Goal: Information Seeking & Learning: Learn about a topic

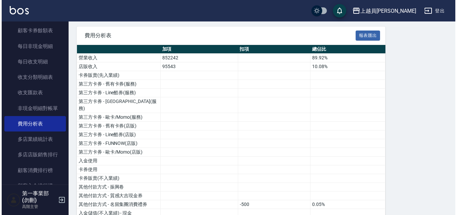
scroll to position [42, 0]
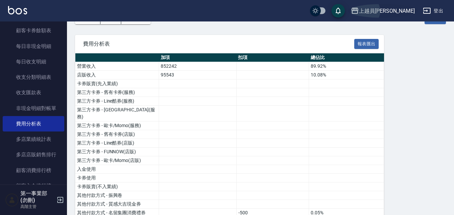
click at [403, 6] on button "上越員林" at bounding box center [382, 11] width 69 height 14
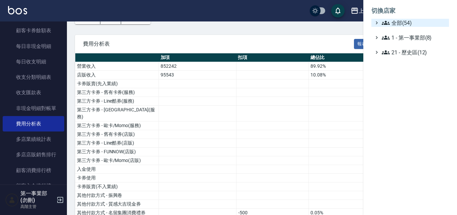
click at [406, 23] on span "全部(54)" at bounding box center [414, 23] width 65 height 8
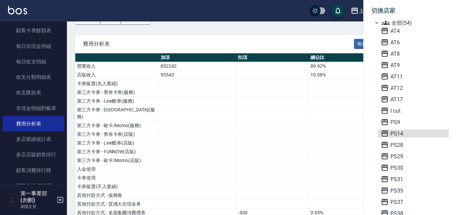
drag, startPoint x: 406, startPoint y: 131, endPoint x: 170, endPoint y: -15, distance: 277.9
click at [405, 130] on span "PS14" at bounding box center [414, 133] width 66 height 8
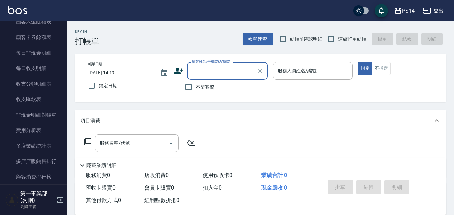
scroll to position [569, 0]
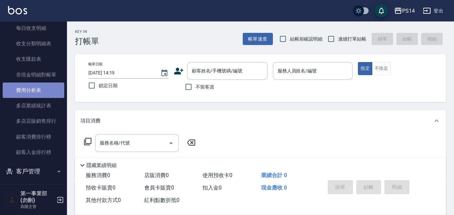
click at [34, 88] on link "費用分析表" at bounding box center [34, 89] width 62 height 15
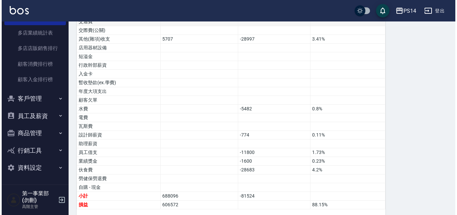
scroll to position [393, 0]
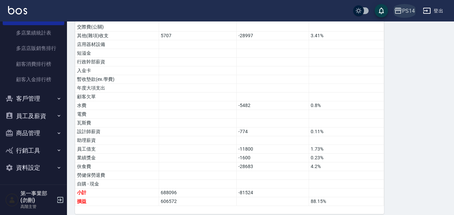
click at [411, 10] on div "PS14" at bounding box center [408, 11] width 13 height 8
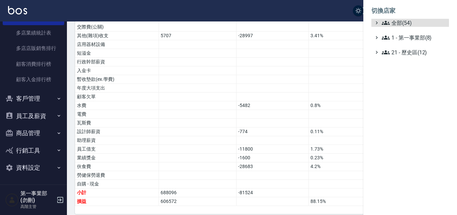
click at [411, 27] on ul "全部(54) 1 - 第一事業部(8) 21 - 歷史區(12)" at bounding box center [410, 37] width 78 height 37
click at [397, 21] on span "全部(54)" at bounding box center [414, 23] width 65 height 8
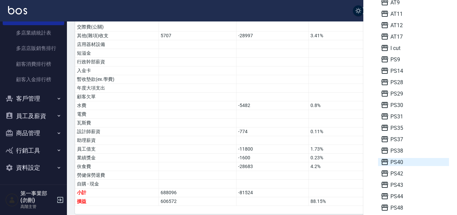
scroll to position [67, 0]
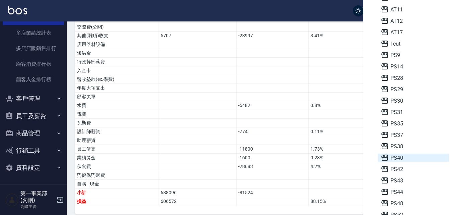
click at [409, 154] on span "PS40" at bounding box center [414, 157] width 66 height 8
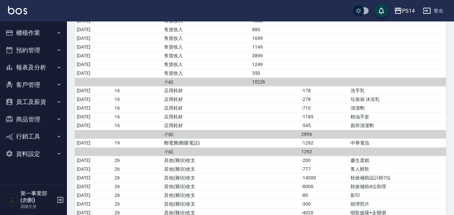
scroll to position [268, 0]
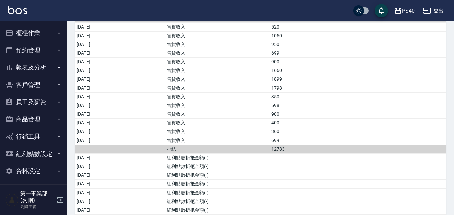
scroll to position [234, 0]
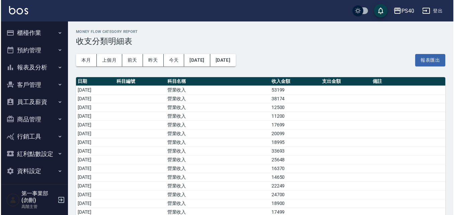
scroll to position [234, 0]
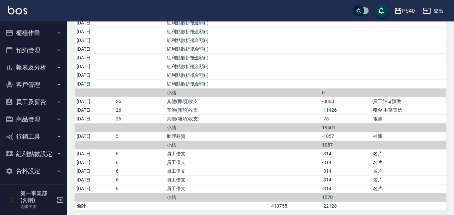
scroll to position [471, 0]
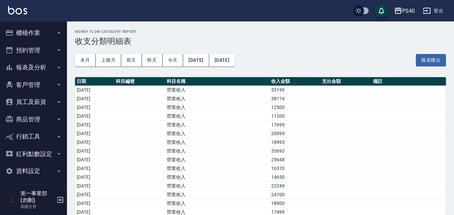
scroll to position [471, 0]
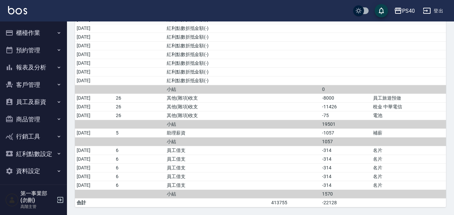
scroll to position [471, 0]
click at [241, 166] on td "員工借支" at bounding box center [217, 167] width 105 height 9
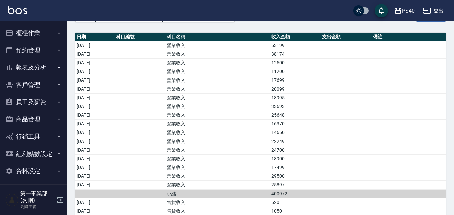
scroll to position [33, 0]
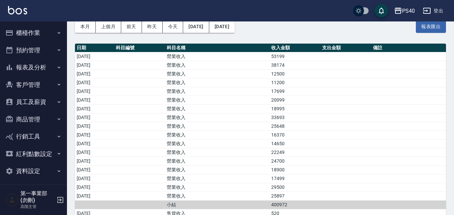
click at [290, 128] on td "25648" at bounding box center [294, 125] width 51 height 9
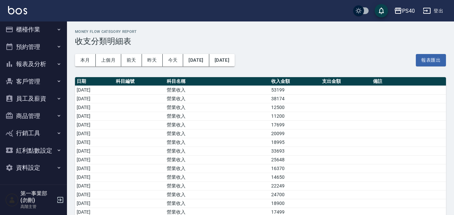
scroll to position [0, 0]
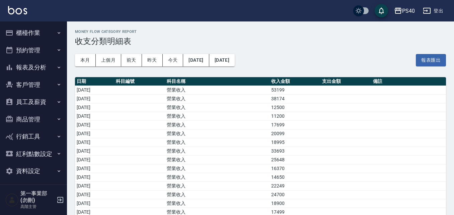
click at [275, 31] on h2 "Money Flow Category Report" at bounding box center [260, 31] width 371 height 4
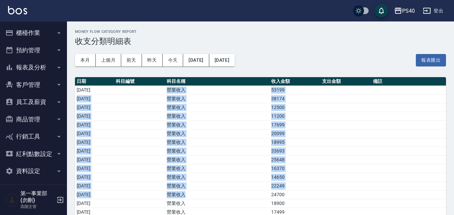
drag, startPoint x: 187, startPoint y: 89, endPoint x: 207, endPoint y: 192, distance: 104.7
click at [227, 159] on td "營業收入" at bounding box center [217, 159] width 105 height 9
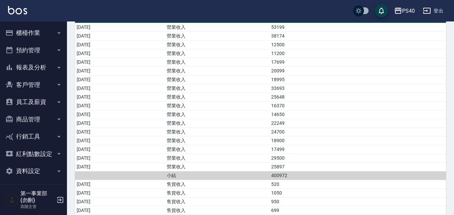
scroll to position [69, 0]
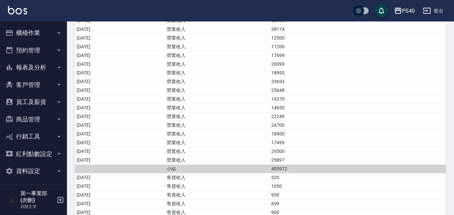
drag, startPoint x: 166, startPoint y: 155, endPoint x: 198, endPoint y: 137, distance: 37.2
click at [198, 137] on td "營業收入" at bounding box center [217, 133] width 105 height 9
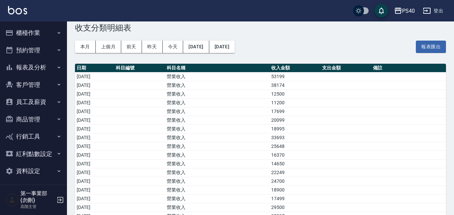
scroll to position [0, 0]
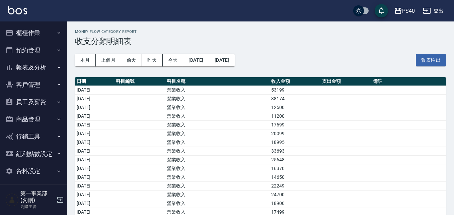
click at [37, 98] on button "員工及薪資" at bounding box center [34, 101] width 62 height 17
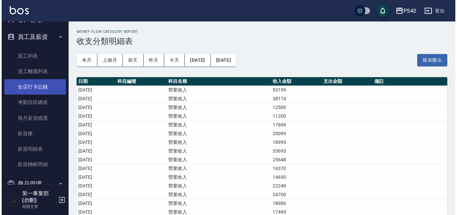
scroll to position [100, 0]
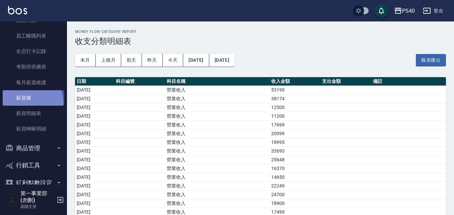
click at [28, 101] on link "薪資條" at bounding box center [34, 97] width 62 height 15
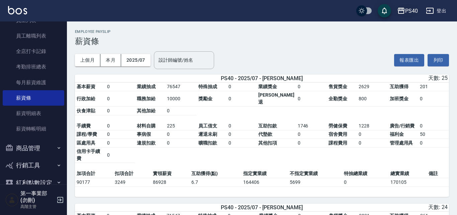
click at [405, 12] on div "PS40" at bounding box center [411, 11] width 13 height 8
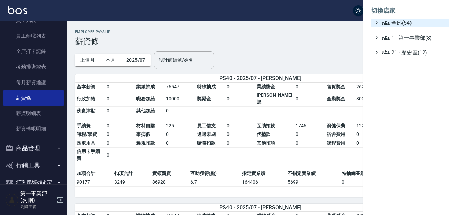
click at [403, 21] on span "全部(54)" at bounding box center [414, 23] width 65 height 8
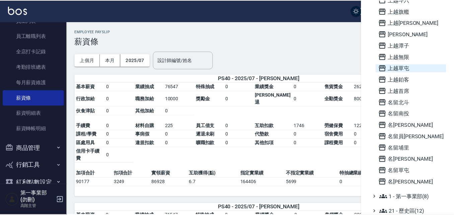
scroll to position [455, 0]
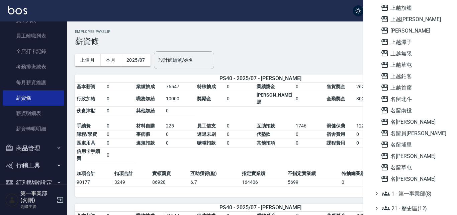
click at [289, 5] on div at bounding box center [228, 107] width 457 height 215
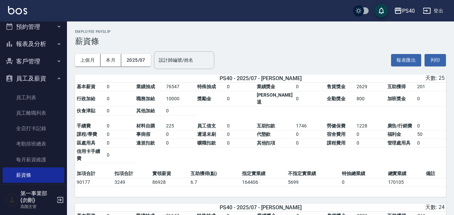
scroll to position [0, 0]
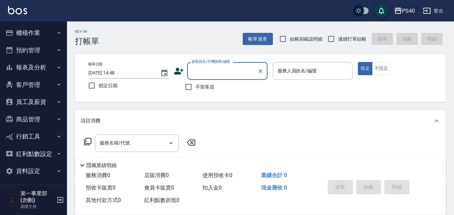
click at [393, 10] on button "PS40" at bounding box center [404, 11] width 26 height 14
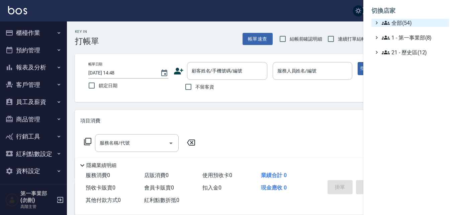
click at [399, 20] on span "全部(54)" at bounding box center [414, 23] width 65 height 8
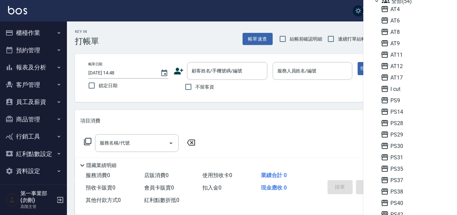
scroll to position [33, 0]
click at [410, 199] on span "PS42" at bounding box center [414, 202] width 66 height 8
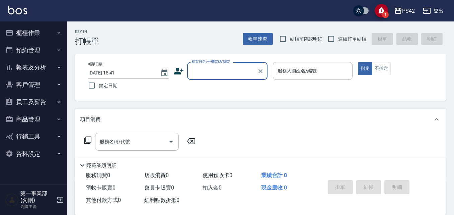
click at [46, 69] on button "報表及分析" at bounding box center [34, 67] width 62 height 17
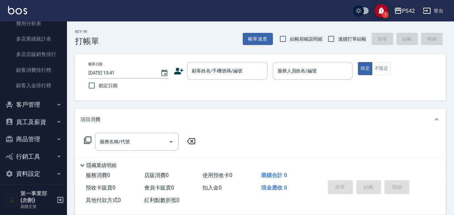
scroll to position [636, 0]
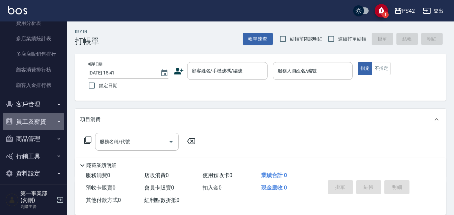
click at [40, 120] on button "員工及薪資" at bounding box center [34, 121] width 62 height 17
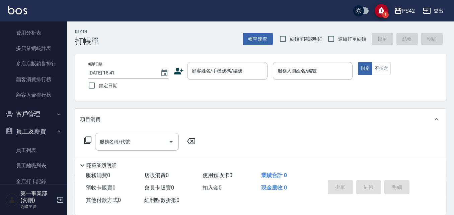
scroll to position [602, 0]
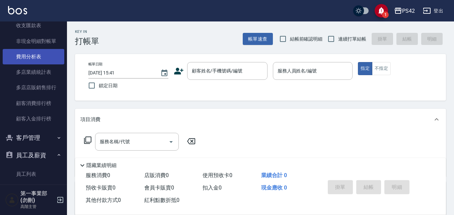
click at [41, 54] on link "費用分析表" at bounding box center [34, 56] width 62 height 15
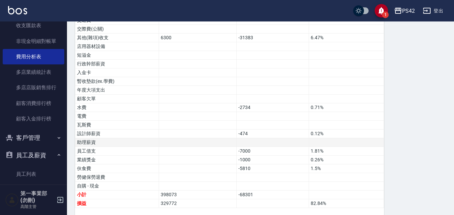
scroll to position [402, 0]
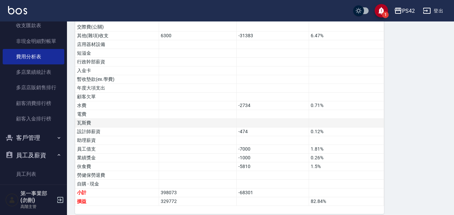
click at [123, 118] on td "瓦斯費" at bounding box center [117, 122] width 84 height 9
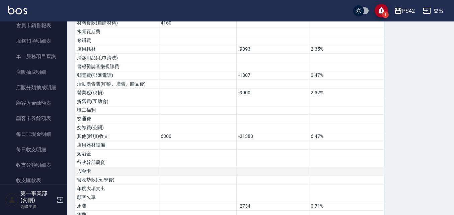
scroll to position [572, 0]
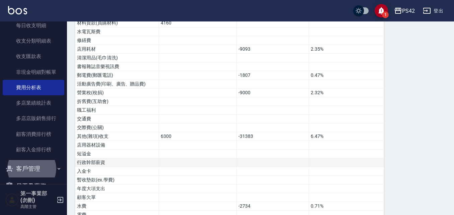
click at [3, 160] on button "客戶管理" at bounding box center [34, 168] width 62 height 17
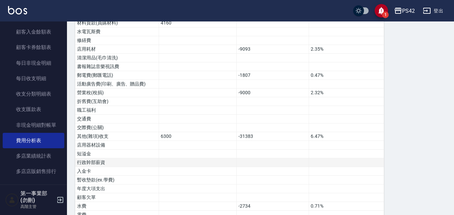
scroll to position [518, 0]
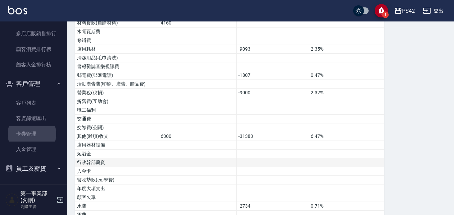
click at [3, 126] on link "卡券管理" at bounding box center [34, 133] width 62 height 15
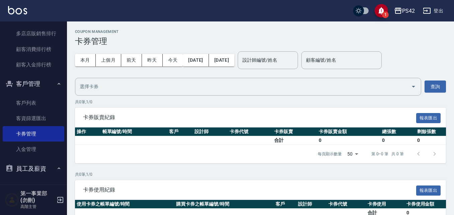
click at [102, 103] on p "共 0 筆, 1 / 0" at bounding box center [260, 102] width 371 height 6
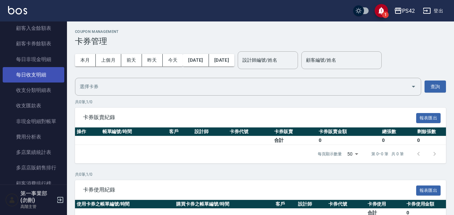
scroll to position [556, 0]
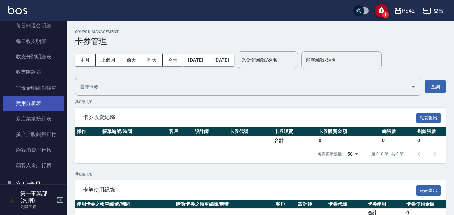
click at [44, 103] on link "費用分析表" at bounding box center [34, 102] width 62 height 15
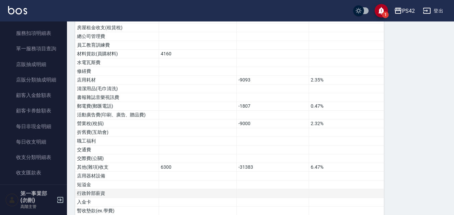
scroll to position [234, 0]
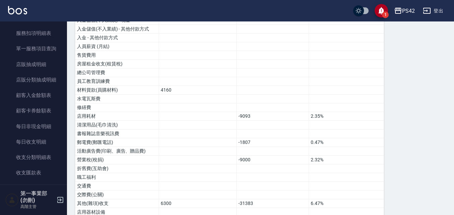
click at [402, 114] on div "費用分析表 報表匯出 加項 扣項 總佔比 營業收入 373130 96.26% 店販收入 14483 3.74% 卡券販賣(先入業績) 第三方卡券 - 舊有卡…" at bounding box center [260, 112] width 371 height 538
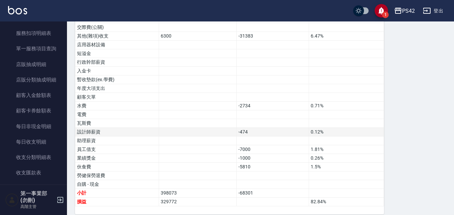
scroll to position [402, 0]
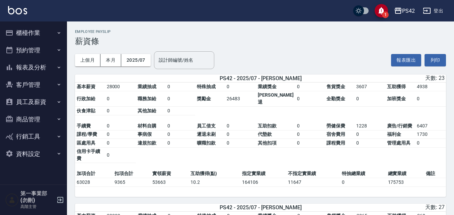
click at [42, 68] on button "報表及分析" at bounding box center [34, 67] width 62 height 17
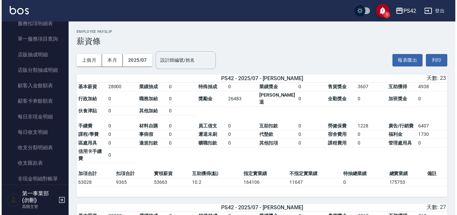
scroll to position [469, 0]
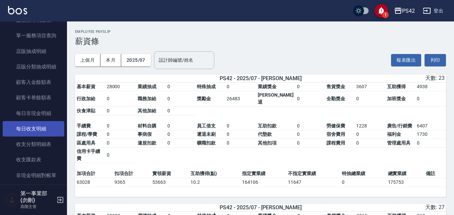
click at [36, 131] on link "每日收支明細" at bounding box center [34, 128] width 62 height 15
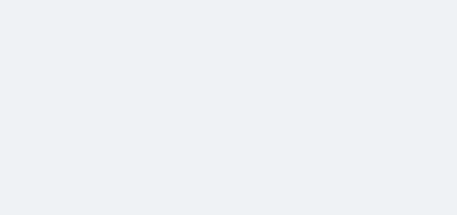
click at [200, 0] on html at bounding box center [228, 0] width 457 height 0
click at [203, 0] on html at bounding box center [228, 0] width 457 height 0
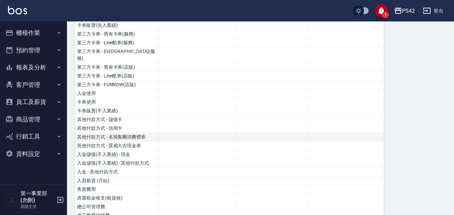
scroll to position [134, 0]
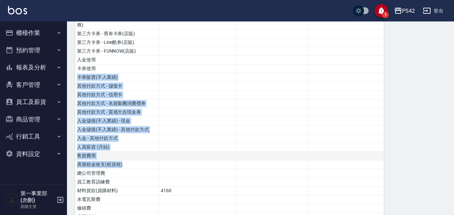
drag, startPoint x: 94, startPoint y: 57, endPoint x: 198, endPoint y: 147, distance: 137.4
click at [205, 151] on td at bounding box center [198, 155] width 78 height 9
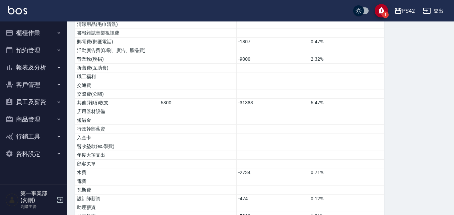
scroll to position [402, 0]
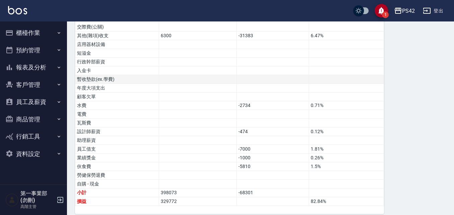
click at [316, 75] on td at bounding box center [346, 79] width 75 height 9
click at [29, 68] on button "報表及分析" at bounding box center [34, 67] width 62 height 17
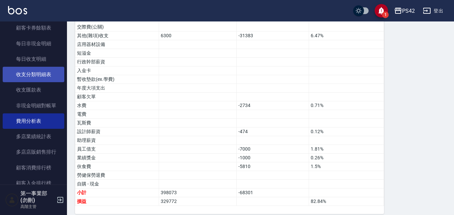
scroll to position [569, 0]
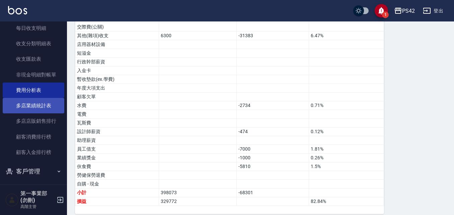
click at [41, 106] on link "多店業績統計表" at bounding box center [34, 105] width 62 height 15
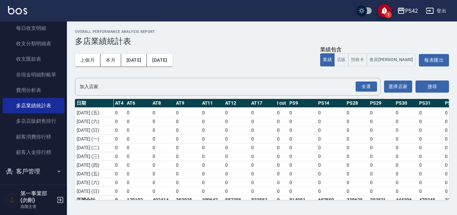
scroll to position [218, 0]
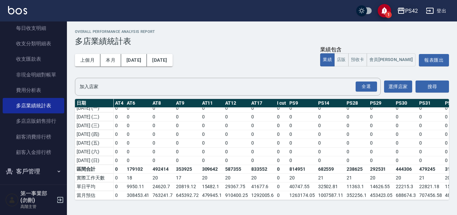
click at [413, 12] on div "PS42" at bounding box center [411, 11] width 13 height 8
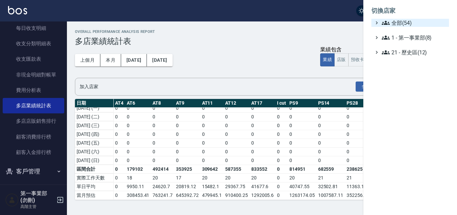
click at [398, 19] on span "全部(54)" at bounding box center [414, 23] width 65 height 8
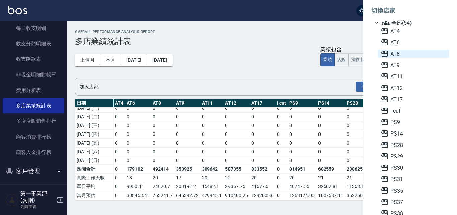
click at [398, 55] on span "AT8" at bounding box center [414, 54] width 66 height 8
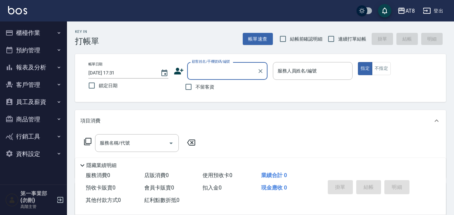
click at [58, 67] on icon "button" at bounding box center [58, 67] width 5 height 5
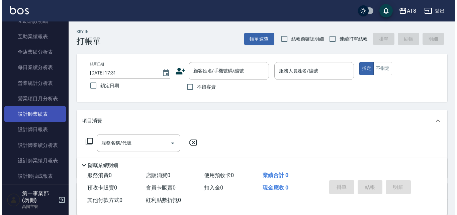
scroll to position [201, 0]
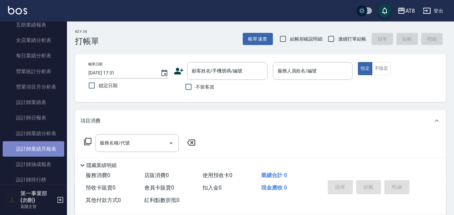
click at [48, 147] on link "設計師業績月報表" at bounding box center [34, 148] width 62 height 15
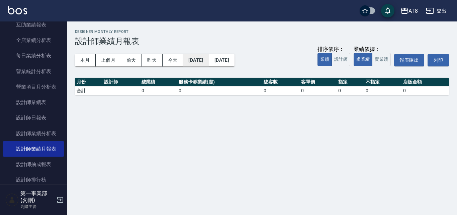
click at [209, 60] on button "[DATE]" at bounding box center [196, 60] width 26 height 12
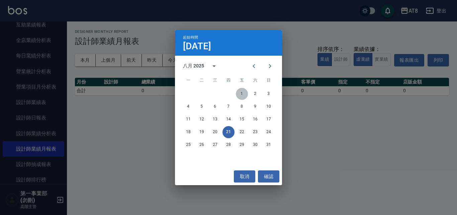
click at [241, 93] on button "1" at bounding box center [242, 94] width 12 height 12
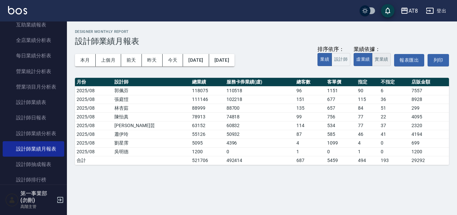
click at [383, 59] on button "實業績" at bounding box center [381, 59] width 19 height 13
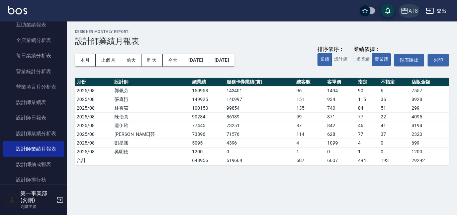
click at [413, 9] on div "AT8" at bounding box center [413, 11] width 9 height 8
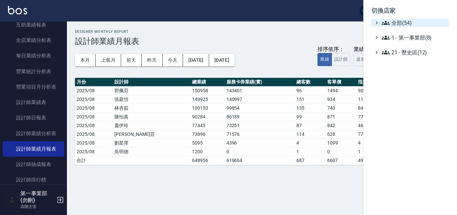
click at [404, 23] on span "全部(54)" at bounding box center [414, 23] width 65 height 8
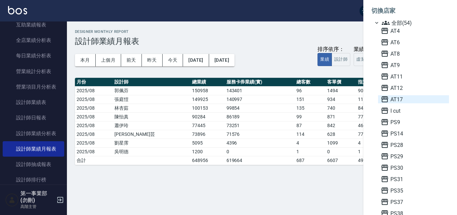
click at [398, 98] on span "AT17" at bounding box center [414, 99] width 66 height 8
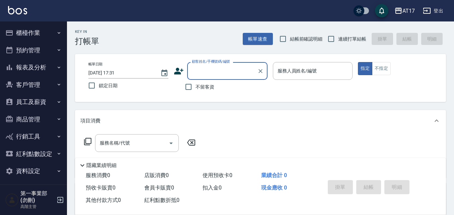
click at [56, 66] on icon "button" at bounding box center [58, 67] width 5 height 5
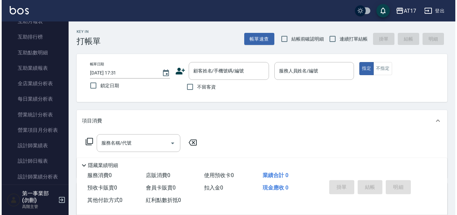
scroll to position [167, 0]
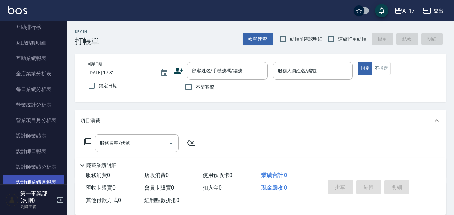
click at [47, 178] on link "設計師業績月報表" at bounding box center [34, 181] width 62 height 15
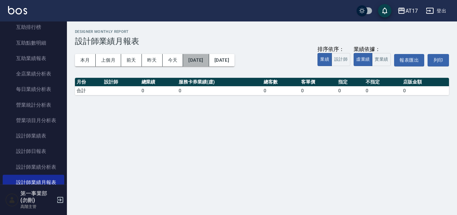
click at [209, 59] on button "[DATE]" at bounding box center [196, 60] width 26 height 12
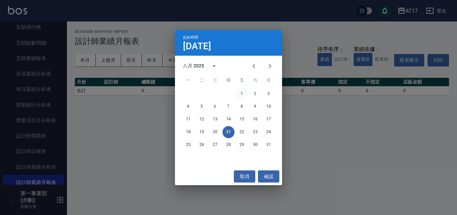
click at [242, 94] on button "1" at bounding box center [242, 94] width 12 height 12
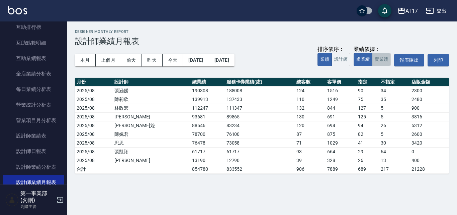
click at [380, 61] on button "實業績" at bounding box center [381, 59] width 19 height 13
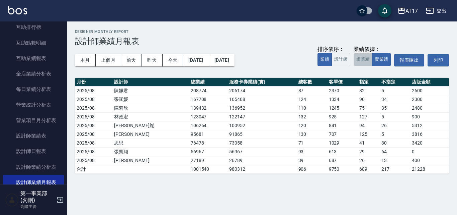
click at [361, 59] on button "虛業績" at bounding box center [363, 59] width 19 height 13
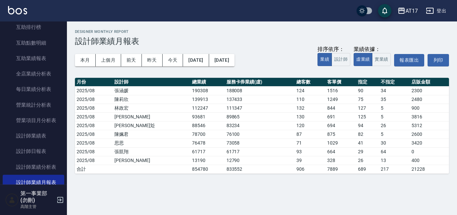
click at [414, 11] on div "AT17" at bounding box center [412, 11] width 12 height 8
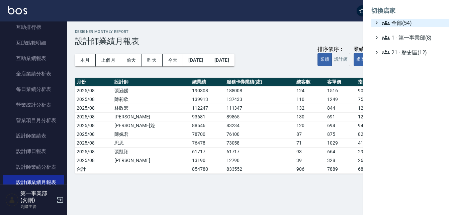
click at [408, 20] on span "全部(54)" at bounding box center [414, 23] width 65 height 8
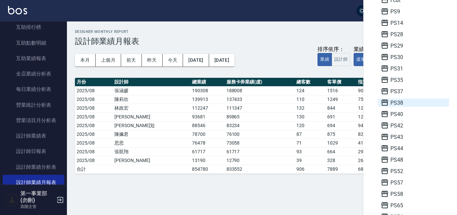
scroll to position [134, 0]
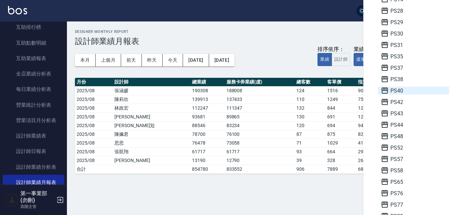
click at [401, 89] on span "PS40" at bounding box center [414, 90] width 66 height 8
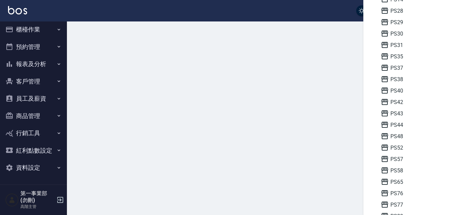
scroll to position [3, 0]
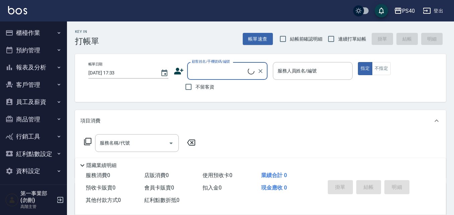
click at [56, 66] on icon "button" at bounding box center [58, 67] width 5 height 5
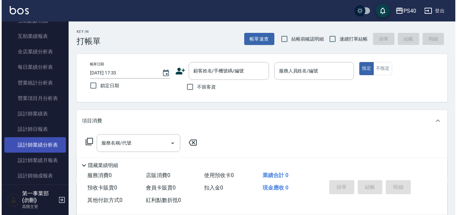
scroll to position [201, 0]
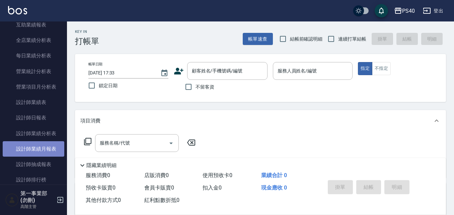
click at [39, 146] on link "設計師業績月報表" at bounding box center [34, 148] width 62 height 15
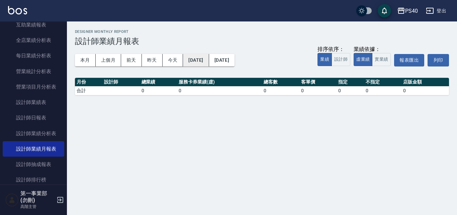
click at [209, 59] on button "[DATE]" at bounding box center [196, 60] width 26 height 12
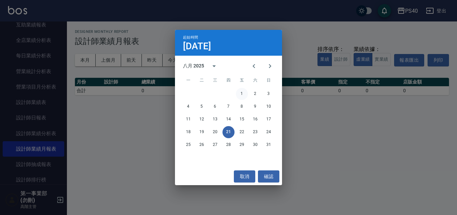
click at [241, 92] on button "1" at bounding box center [242, 94] width 12 height 12
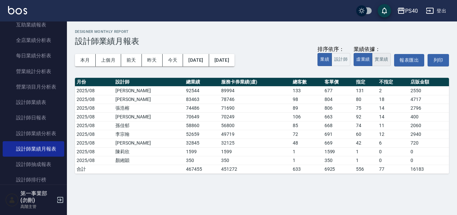
click at [379, 60] on button "實業績" at bounding box center [381, 59] width 19 height 13
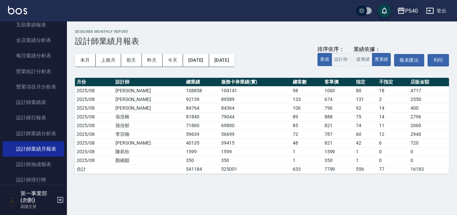
click at [415, 10] on div "PS40" at bounding box center [411, 11] width 13 height 8
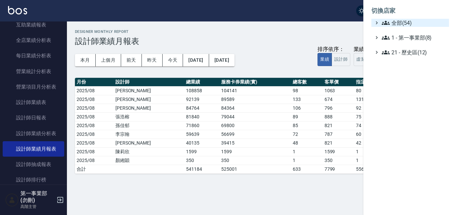
click at [405, 23] on span "全部(54)" at bounding box center [414, 23] width 65 height 8
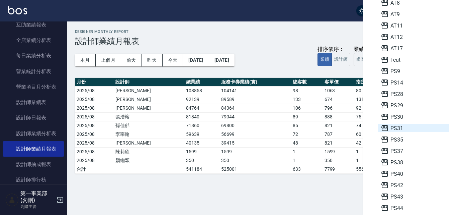
scroll to position [100, 0]
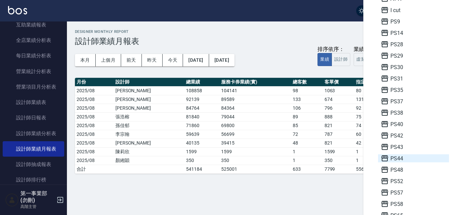
click at [397, 157] on span "PS44" at bounding box center [414, 158] width 66 height 8
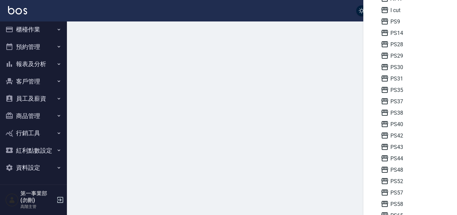
scroll to position [3, 0]
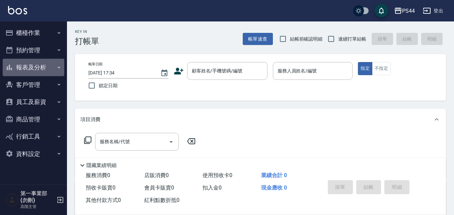
click at [58, 66] on icon "button" at bounding box center [58, 67] width 5 height 5
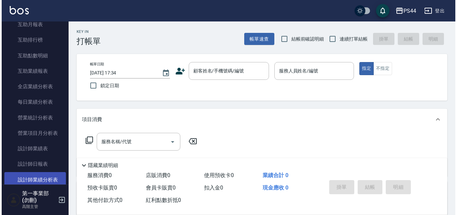
scroll to position [201, 0]
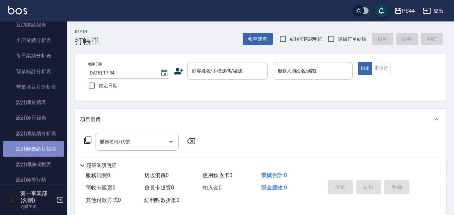
click at [42, 146] on link "設計師業績月報表" at bounding box center [34, 148] width 62 height 15
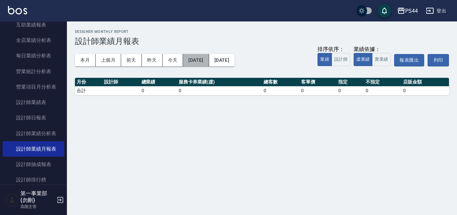
click at [209, 58] on button "[DATE]" at bounding box center [196, 60] width 26 height 12
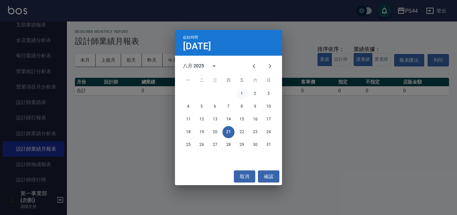
click at [243, 92] on button "1" at bounding box center [242, 94] width 12 height 12
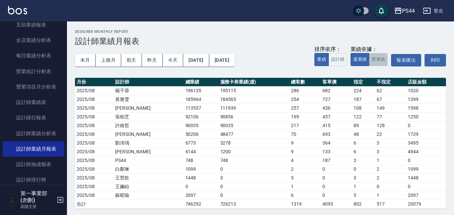
click at [378, 61] on button "實業績" at bounding box center [378, 59] width 19 height 13
click at [411, 10] on div "PS44" at bounding box center [408, 11] width 13 height 8
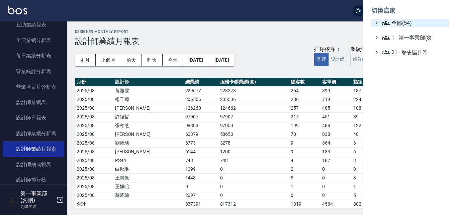
click at [404, 24] on span "全部(54)" at bounding box center [414, 23] width 65 height 8
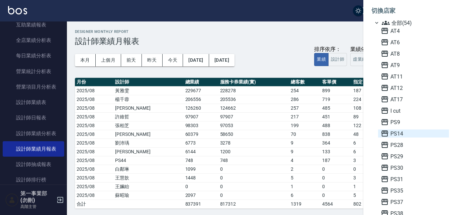
click at [398, 134] on span "PS14" at bounding box center [414, 133] width 66 height 8
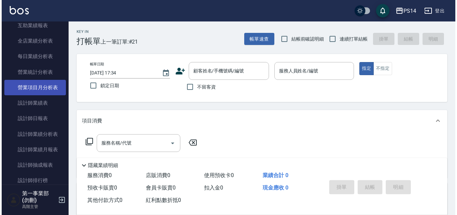
scroll to position [268, 0]
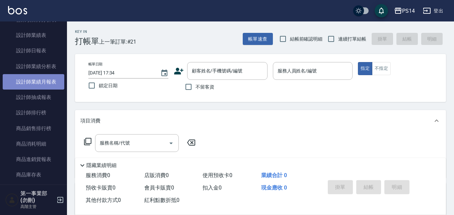
click at [48, 80] on link "設計師業績月報表" at bounding box center [34, 81] width 62 height 15
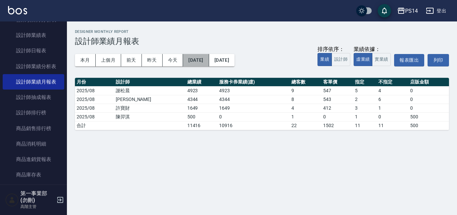
click at [209, 59] on button "[DATE]" at bounding box center [196, 60] width 26 height 12
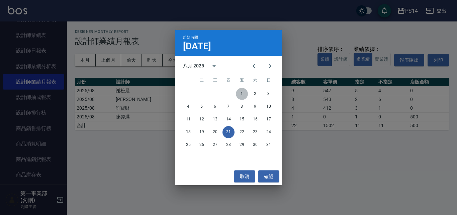
click at [242, 91] on button "1" at bounding box center [242, 94] width 12 height 12
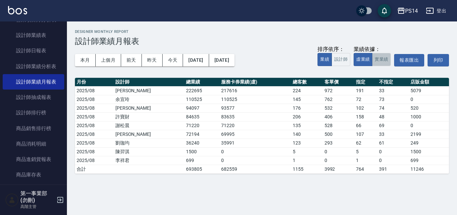
click at [384, 57] on button "實業績" at bounding box center [381, 59] width 19 height 13
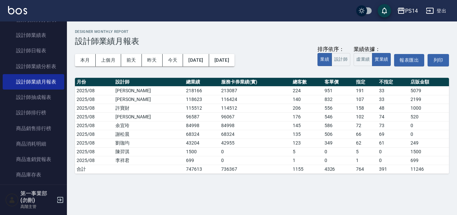
click at [412, 11] on div "PS14" at bounding box center [411, 11] width 13 height 8
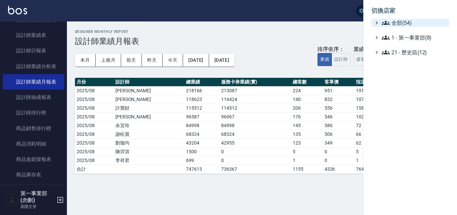
click at [394, 23] on span "全部(54)" at bounding box center [414, 23] width 65 height 8
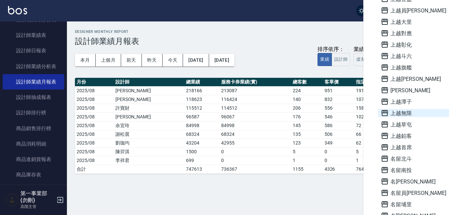
scroll to position [402, 0]
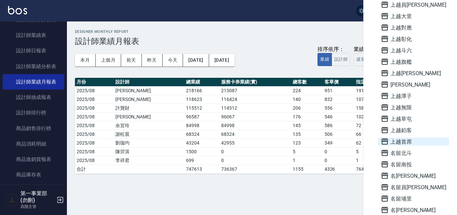
click at [408, 139] on span "上越首席" at bounding box center [414, 141] width 66 height 8
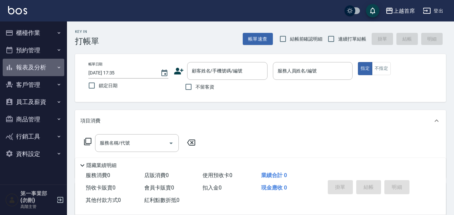
click at [59, 66] on icon "button" at bounding box center [58, 67] width 5 height 5
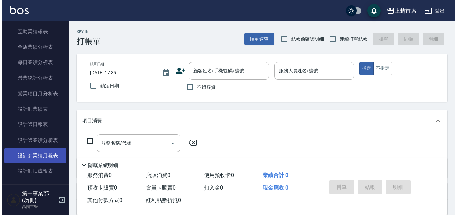
scroll to position [201, 0]
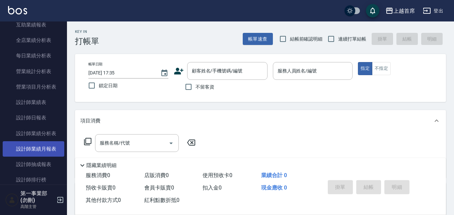
click at [39, 148] on link "設計師業績月報表" at bounding box center [34, 148] width 62 height 15
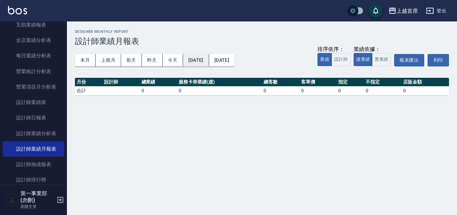
click at [209, 56] on button "[DATE]" at bounding box center [196, 60] width 26 height 12
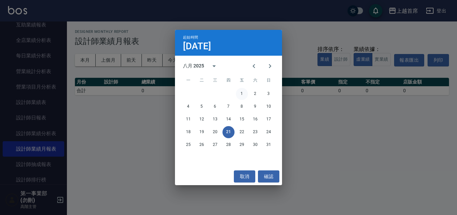
click at [241, 91] on button "1" at bounding box center [242, 94] width 12 height 12
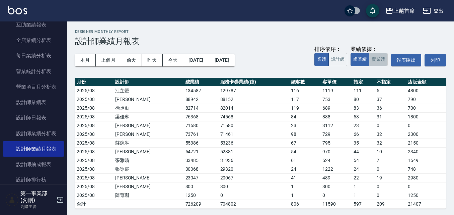
click at [382, 58] on button "實業績" at bounding box center [378, 59] width 19 height 13
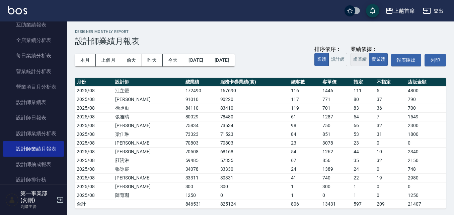
click at [361, 60] on button "虛業績" at bounding box center [359, 59] width 19 height 13
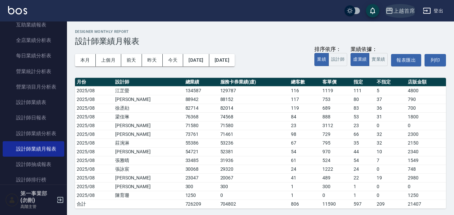
click at [401, 9] on div "上越首席" at bounding box center [403, 11] width 21 height 8
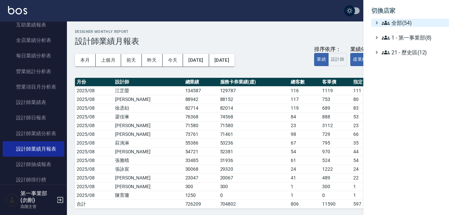
click at [408, 21] on span "全部(54)" at bounding box center [414, 23] width 65 height 8
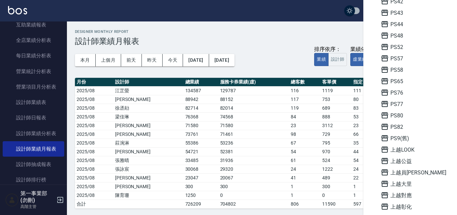
scroll to position [268, 0]
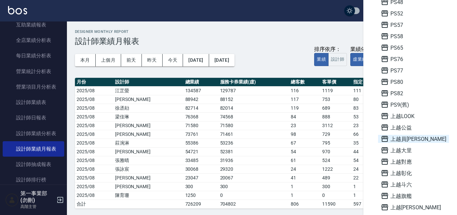
click at [406, 139] on span "上越員林" at bounding box center [414, 139] width 66 height 8
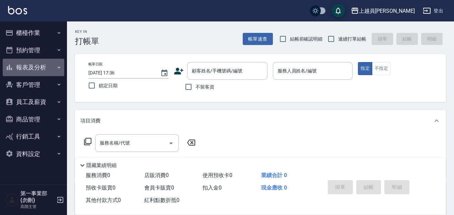
click at [60, 66] on icon "button" at bounding box center [58, 67] width 5 height 5
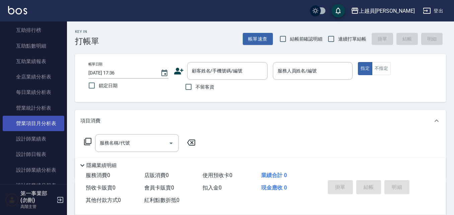
scroll to position [167, 0]
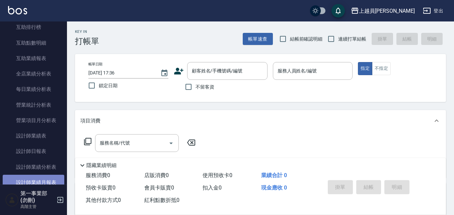
click at [49, 183] on link "設計師業績月報表" at bounding box center [34, 181] width 62 height 15
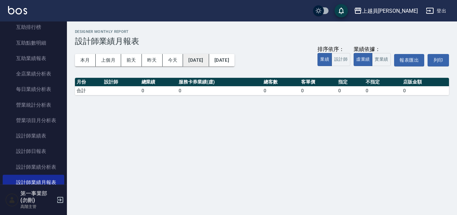
click at [209, 60] on button "2025/08/21" at bounding box center [196, 60] width 26 height 12
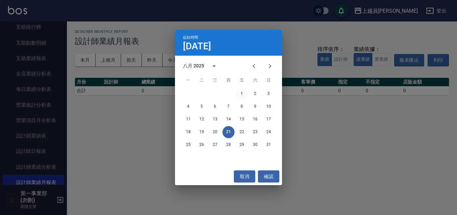
click at [243, 91] on button "1" at bounding box center [242, 94] width 12 height 12
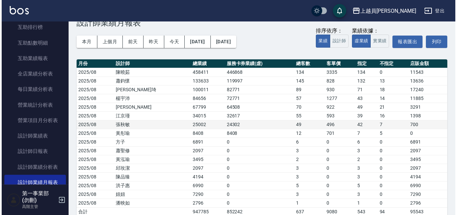
scroll to position [28, 0]
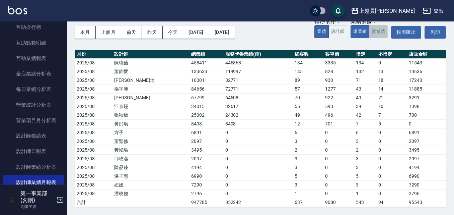
click at [380, 30] on button "實業績" at bounding box center [378, 31] width 19 height 13
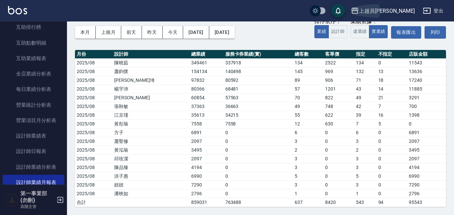
click at [400, 9] on div "上越員林" at bounding box center [387, 11] width 56 height 8
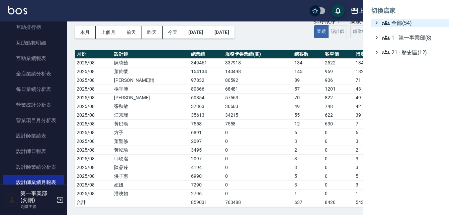
click at [406, 22] on span "全部(54)" at bounding box center [414, 23] width 65 height 8
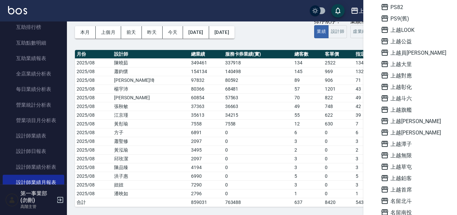
scroll to position [402, 0]
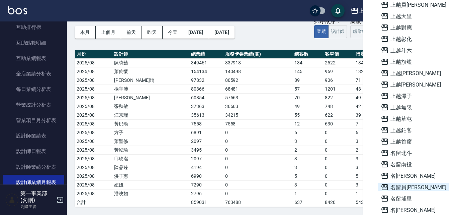
click at [409, 189] on span "名留員[PERSON_NAME]" at bounding box center [414, 187] width 66 height 8
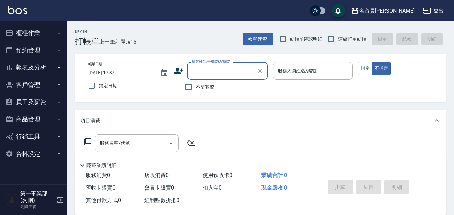
drag, startPoint x: 59, startPoint y: 65, endPoint x: 51, endPoint y: 65, distance: 8.7
click at [56, 66] on icon "button" at bounding box center [58, 67] width 5 height 5
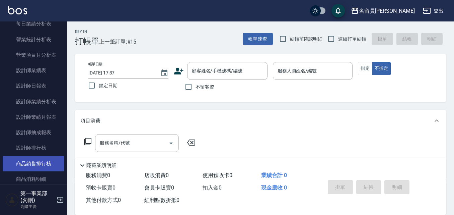
scroll to position [234, 0]
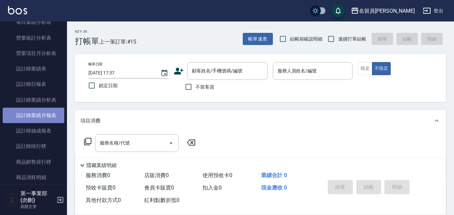
click at [44, 115] on link "設計師業績月報表" at bounding box center [34, 114] width 62 height 15
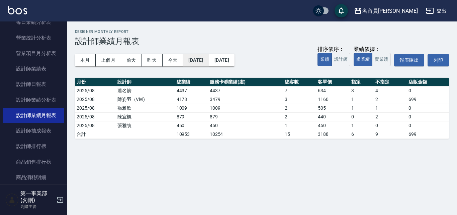
click at [209, 59] on button "2025/08/21" at bounding box center [196, 60] width 26 height 12
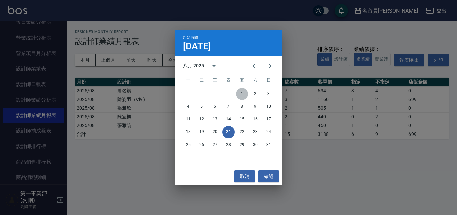
click at [243, 91] on button "1" at bounding box center [242, 94] width 12 height 12
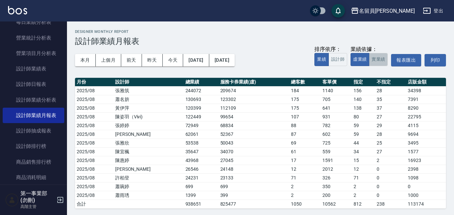
click at [376, 56] on button "實業績" at bounding box center [378, 59] width 19 height 13
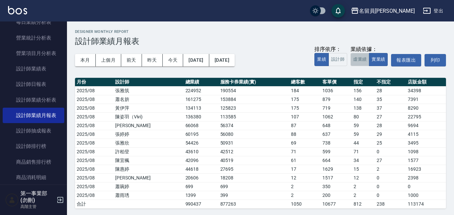
click at [358, 62] on button "虛業績" at bounding box center [359, 59] width 19 height 13
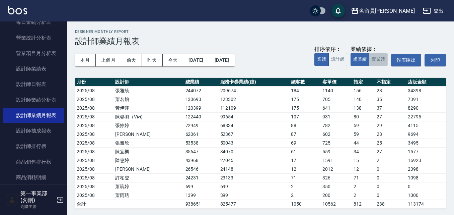
click at [381, 63] on button "實業績" at bounding box center [378, 59] width 19 height 13
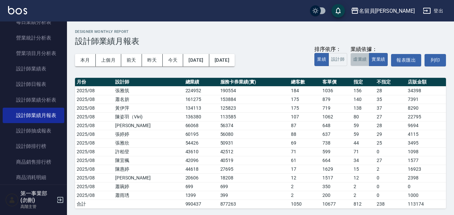
click at [360, 60] on button "虛業績" at bounding box center [359, 59] width 19 height 13
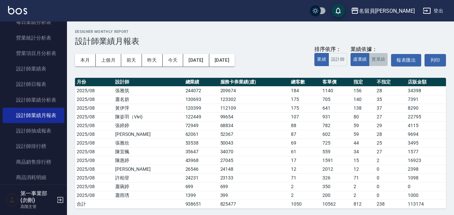
click at [380, 62] on button "實業績" at bounding box center [378, 59] width 19 height 13
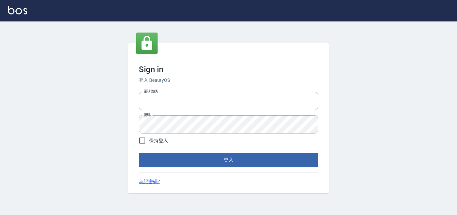
type input "0422211177"
click at [176, 151] on form "電話號碼 [PHONE_NUMBER] 電話號碼 密碼 密碼 保持登入 登入" at bounding box center [228, 128] width 179 height 78
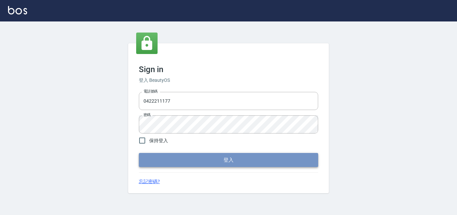
click at [177, 155] on button "登入" at bounding box center [228, 160] width 179 height 14
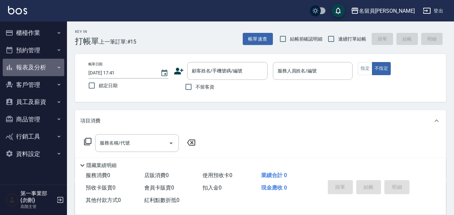
click at [33, 68] on button "報表及分析" at bounding box center [34, 67] width 62 height 17
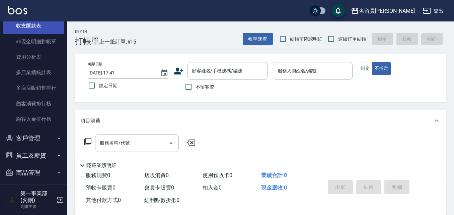
scroll to position [541, 0]
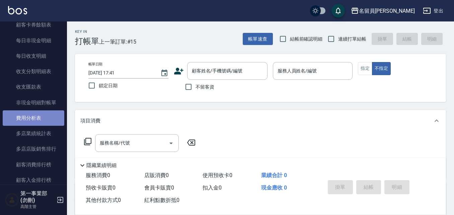
click at [46, 122] on link "費用分析表" at bounding box center [34, 117] width 62 height 15
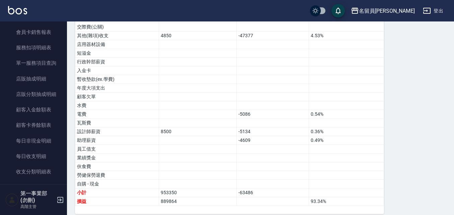
scroll to position [441, 0]
click at [331, 11] on input "checkbox" at bounding box center [315, 10] width 32 height 11
checkbox input "true"
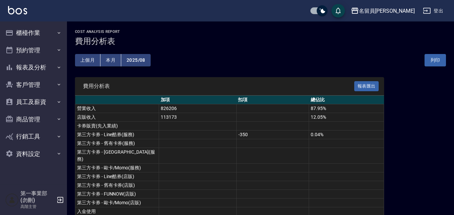
click at [338, 14] on input "checkbox" at bounding box center [322, 10] width 32 height 11
checkbox input "false"
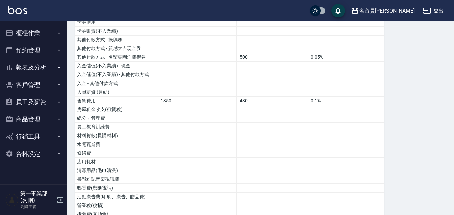
scroll to position [243, 0]
